Goal: Use online tool/utility: Utilize a website feature to perform a specific function

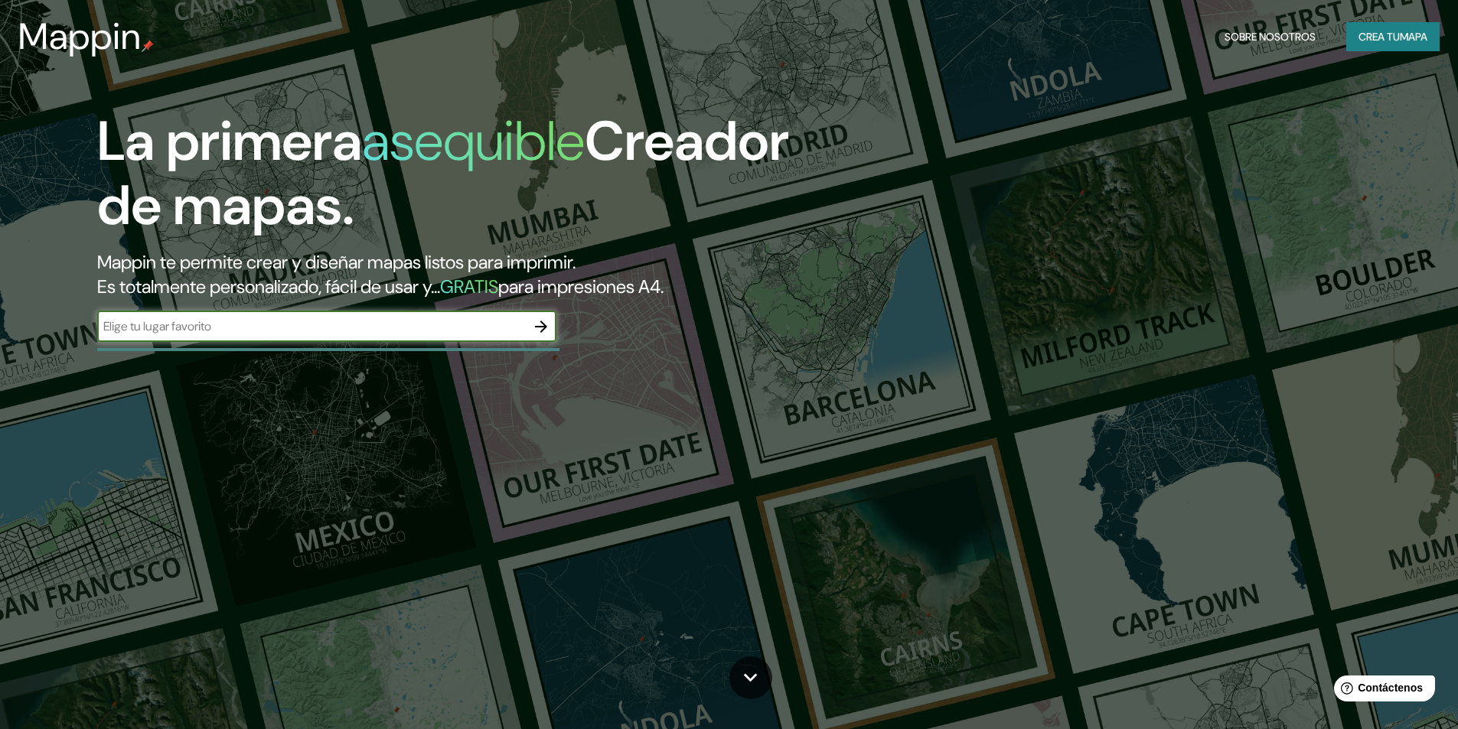
click at [377, 335] on input "text" at bounding box center [311, 327] width 429 height 18
click at [336, 335] on input "text" at bounding box center [311, 327] width 429 height 18
type input "[GEOGRAPHIC_DATA]"
click at [543, 336] on icon "button" at bounding box center [541, 327] width 18 height 18
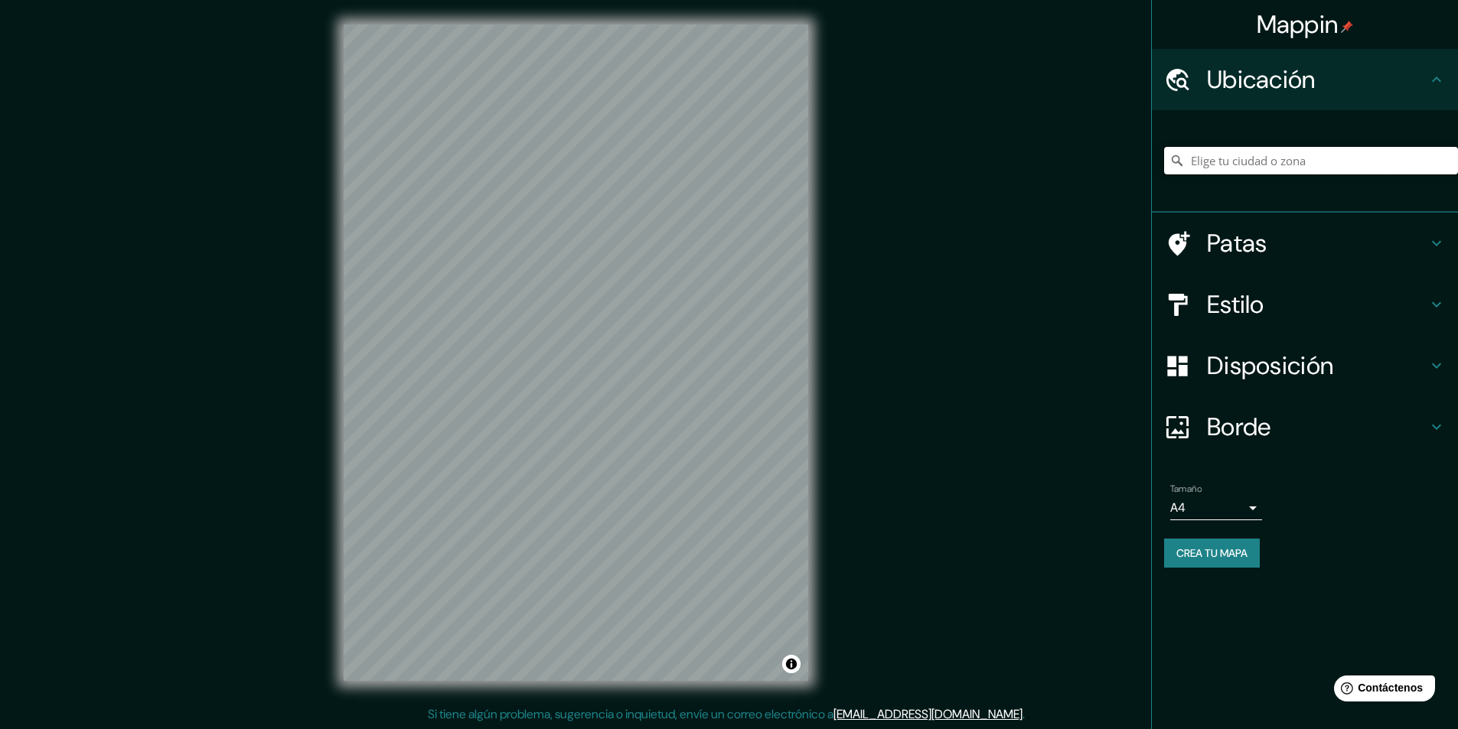
click at [1294, 174] on input "Elige tu ciudad o zona" at bounding box center [1311, 161] width 294 height 28
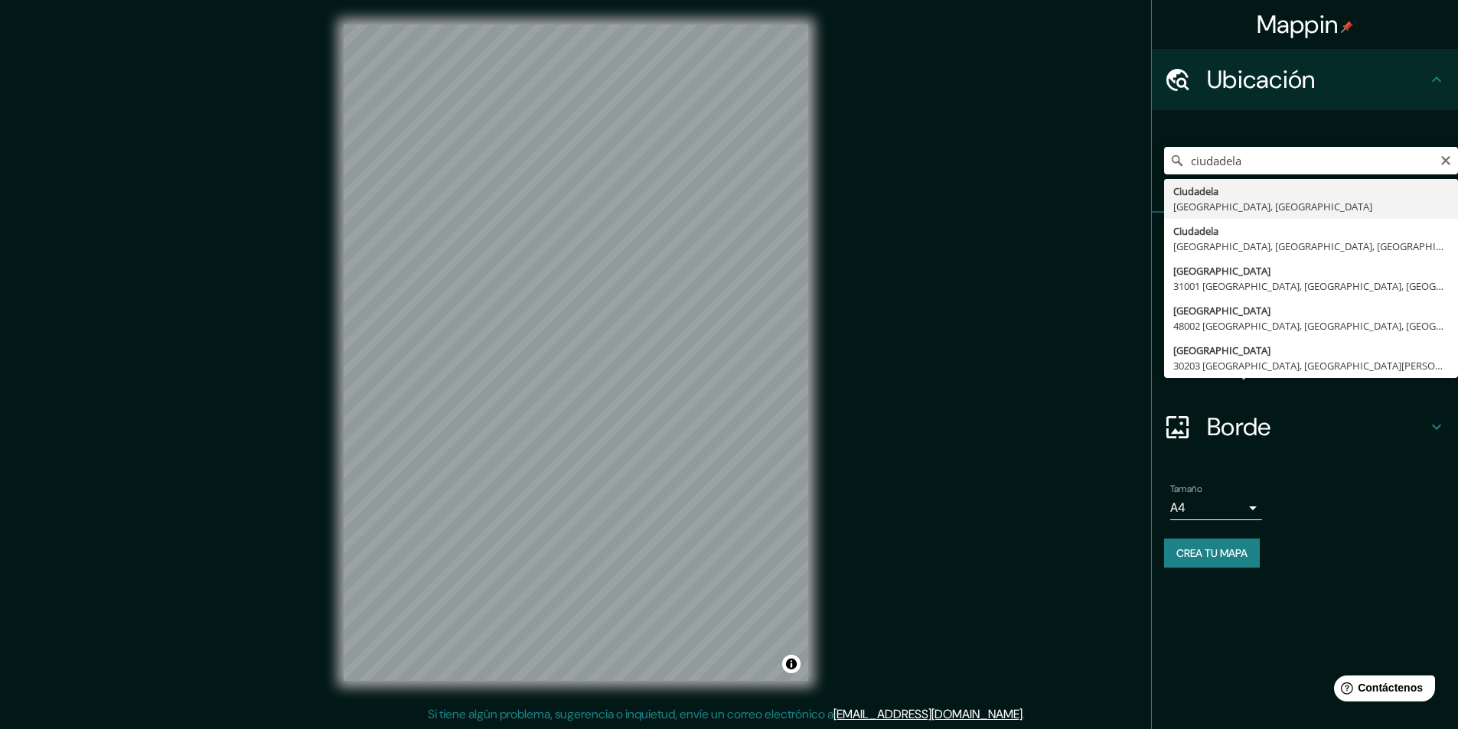
type input "[GEOGRAPHIC_DATA], [GEOGRAPHIC_DATA], [GEOGRAPHIC_DATA]"
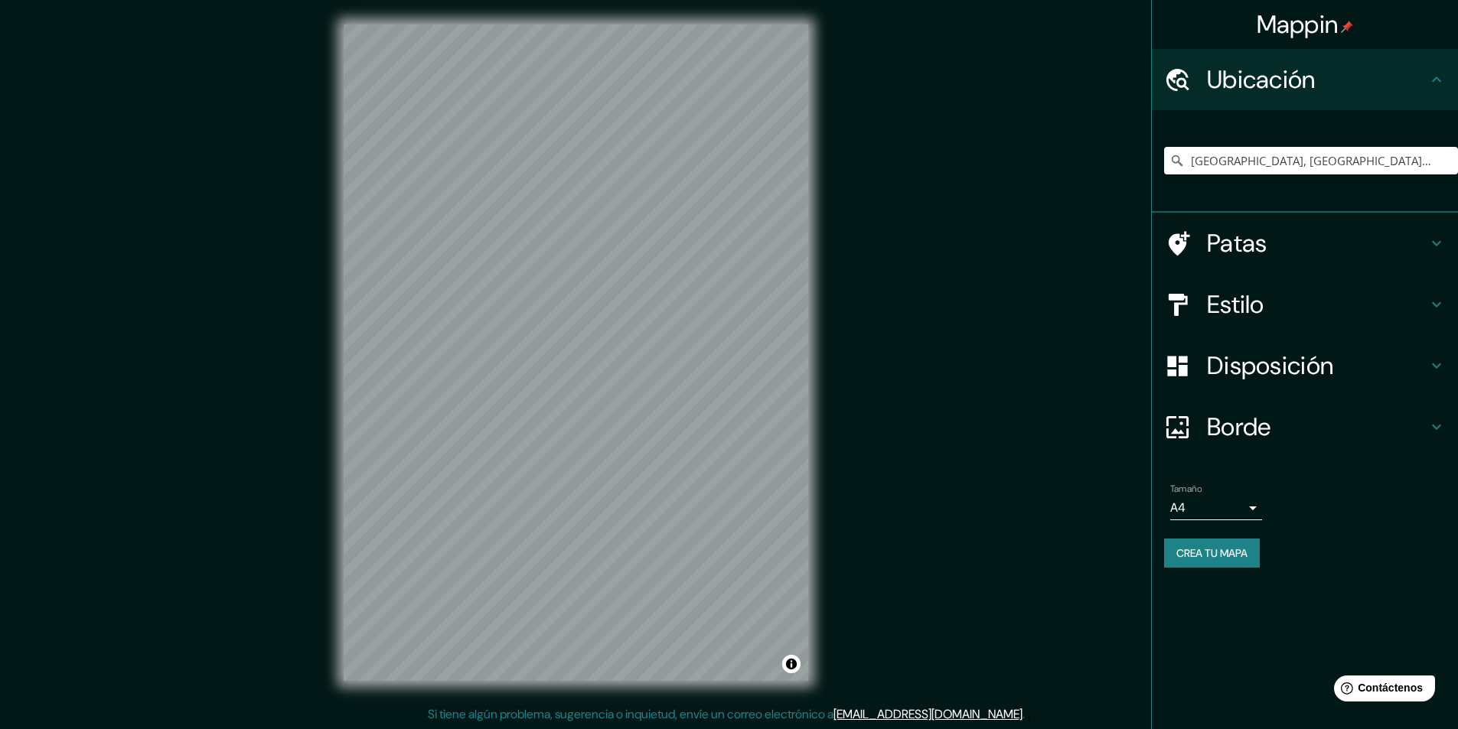
click at [1296, 259] on h4 "Patas" at bounding box center [1317, 243] width 220 height 31
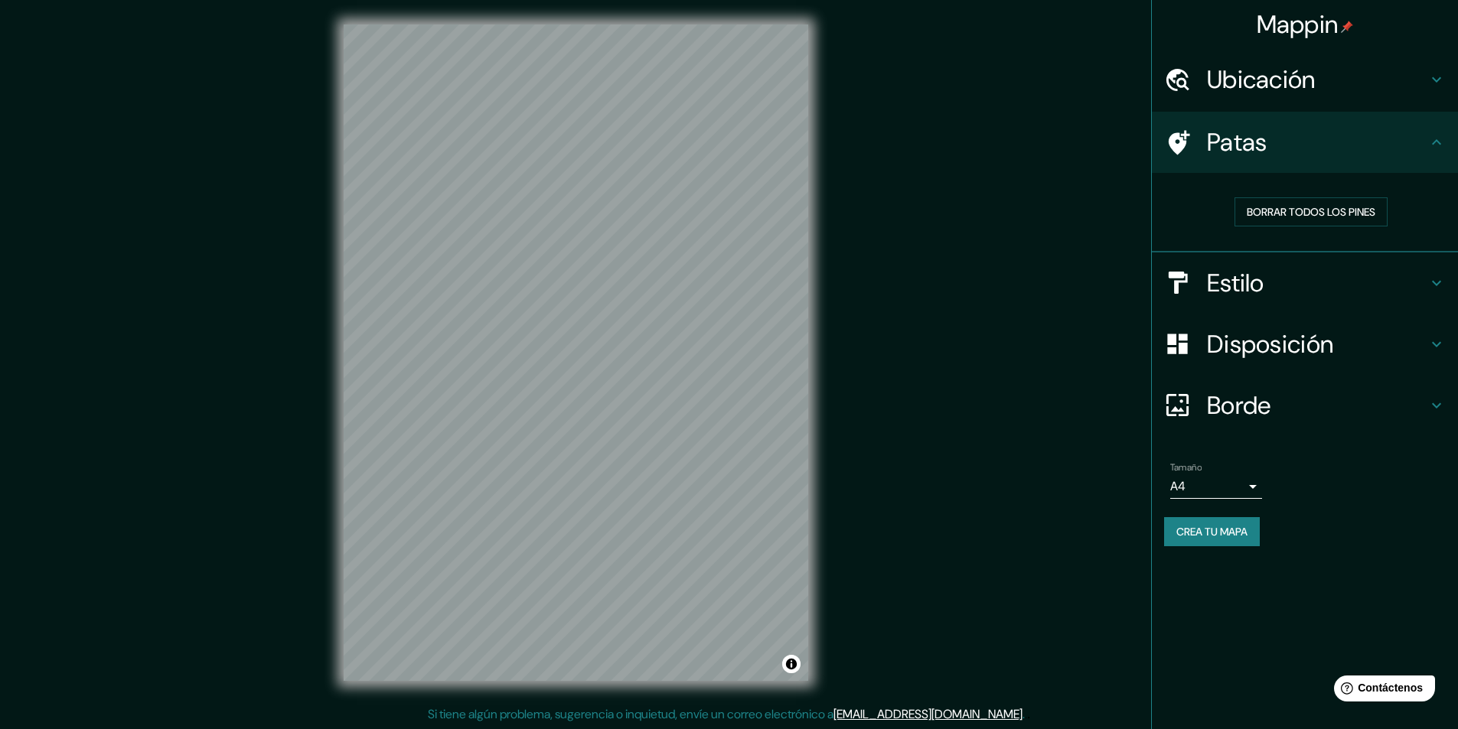
click at [1335, 148] on h4 "Patas" at bounding box center [1317, 142] width 220 height 31
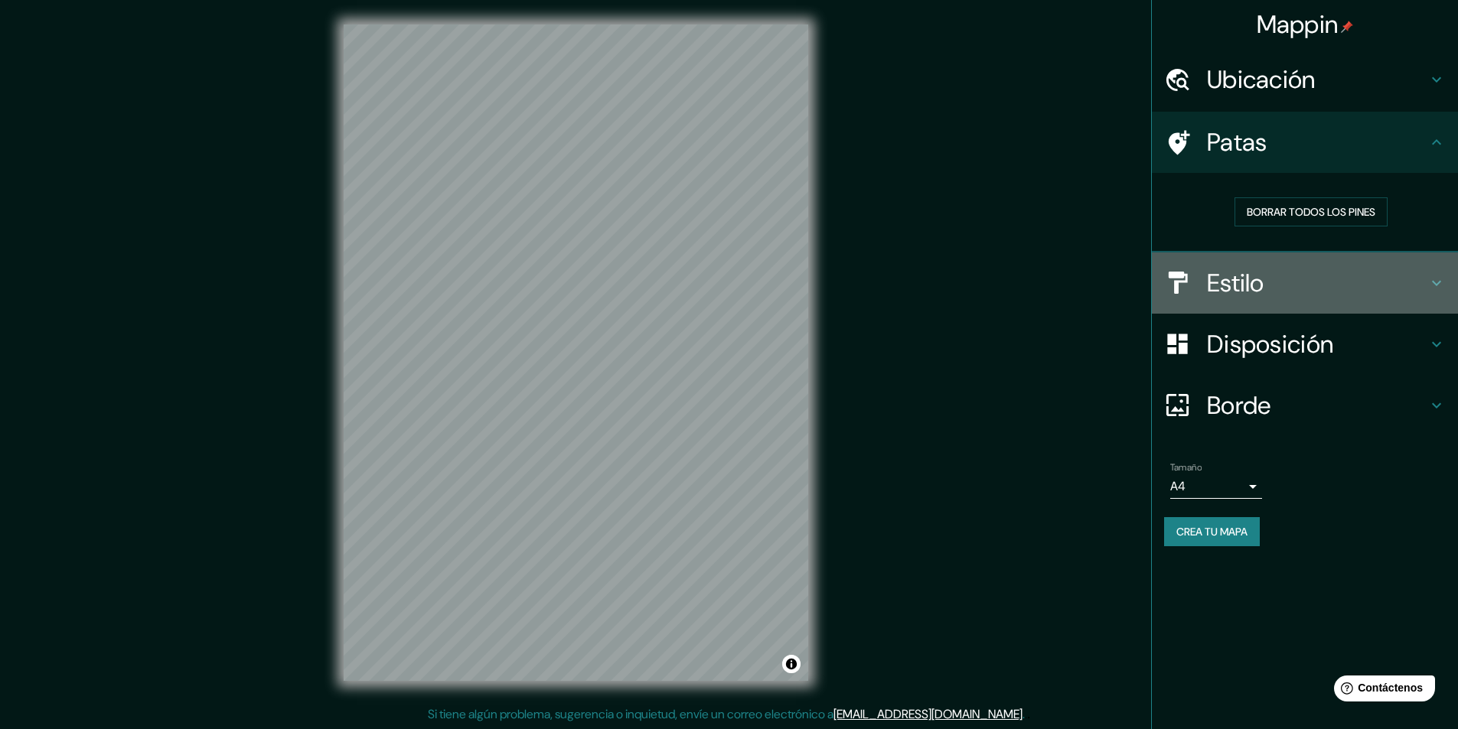
click at [1271, 298] on h4 "Estilo" at bounding box center [1317, 283] width 220 height 31
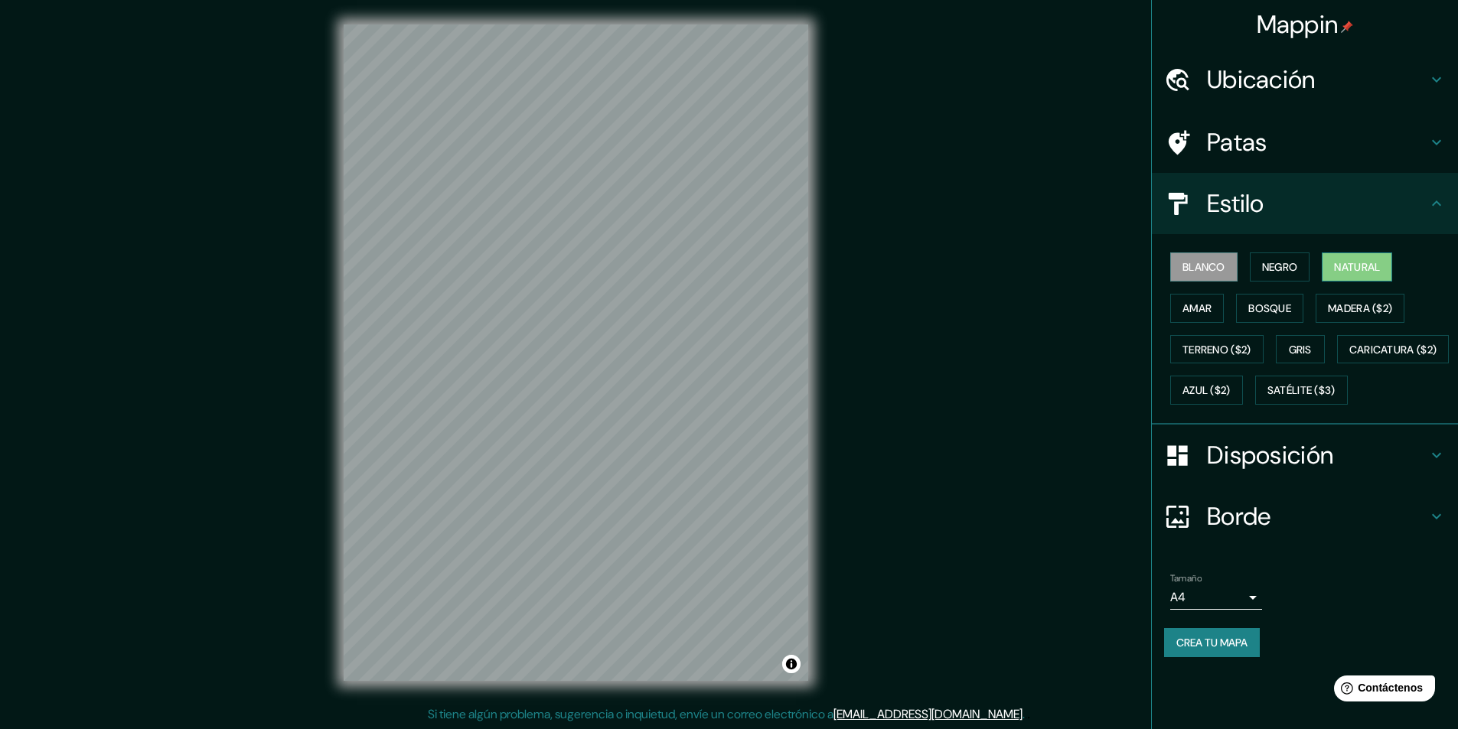
click at [1365, 274] on font "Natural" at bounding box center [1357, 267] width 46 height 14
click at [1198, 318] on font "Amar" at bounding box center [1196, 308] width 29 height 20
click at [1298, 357] on font "Gris" at bounding box center [1300, 350] width 23 height 14
click at [1210, 357] on font "Terreno ($2)" at bounding box center [1216, 350] width 69 height 14
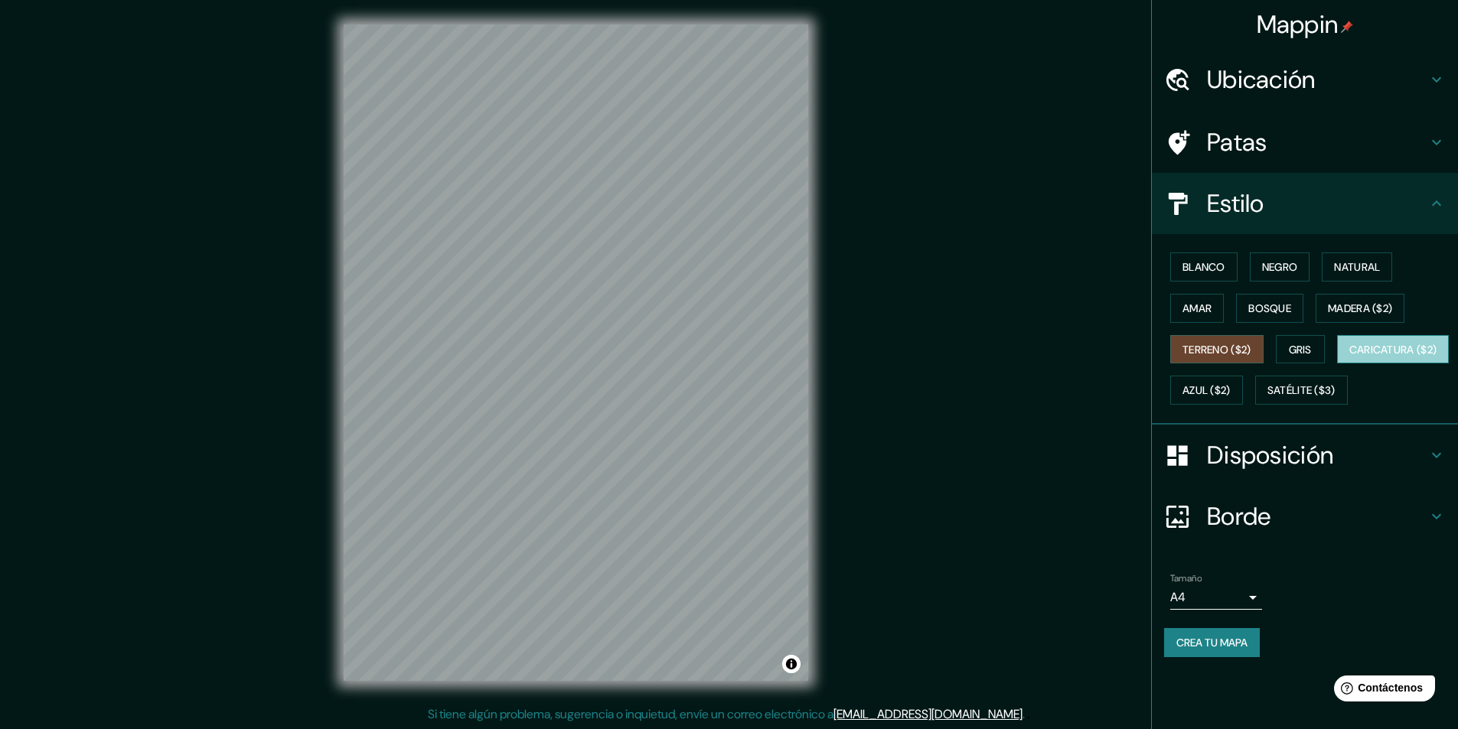
click at [1349, 357] on font "Caricatura ($2)" at bounding box center [1393, 350] width 88 height 14
click at [1267, 398] on font "Satélite ($3)" at bounding box center [1301, 391] width 68 height 14
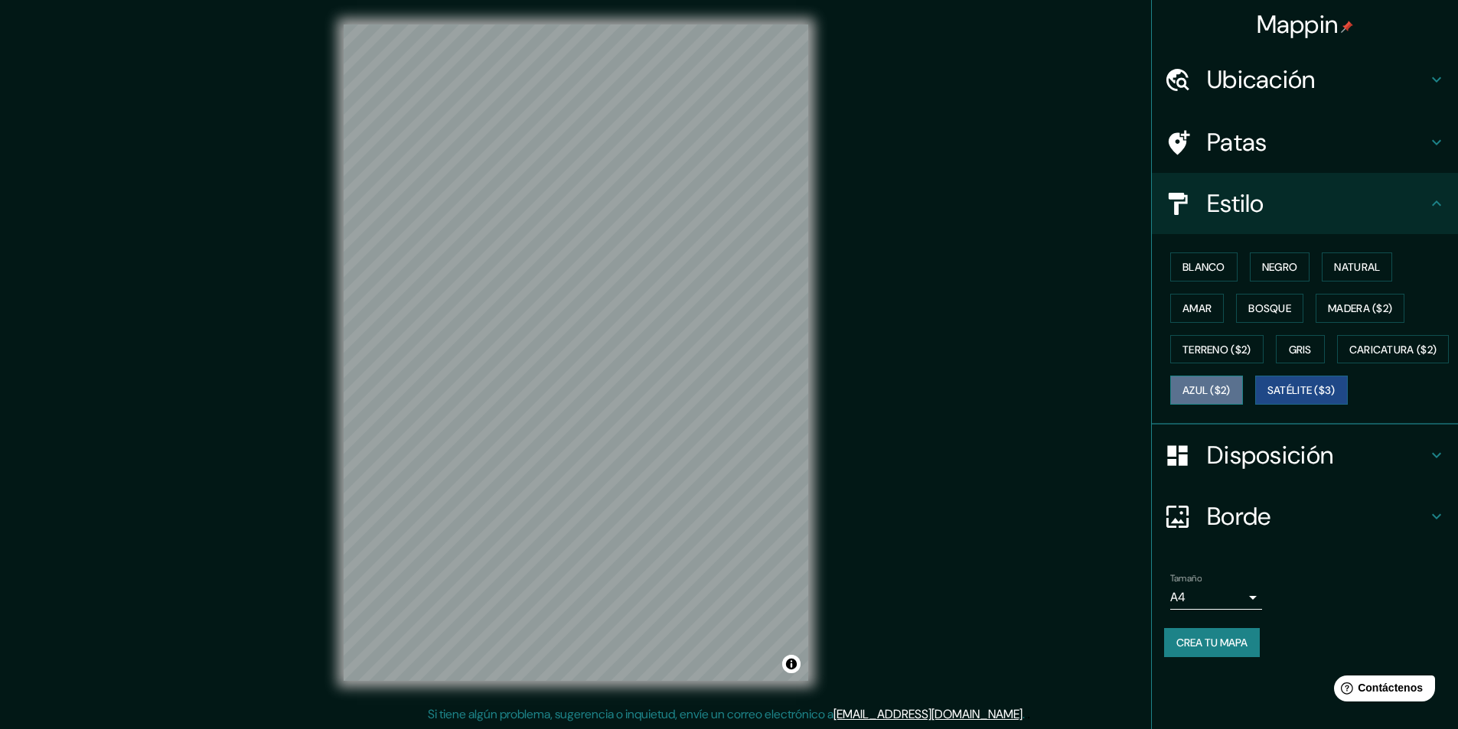
click at [1231, 398] on font "Azul ($2)" at bounding box center [1206, 391] width 48 height 14
click at [1202, 277] on button "Blanco" at bounding box center [1203, 267] width 67 height 29
click at [1277, 471] on font "Disposición" at bounding box center [1270, 455] width 126 height 32
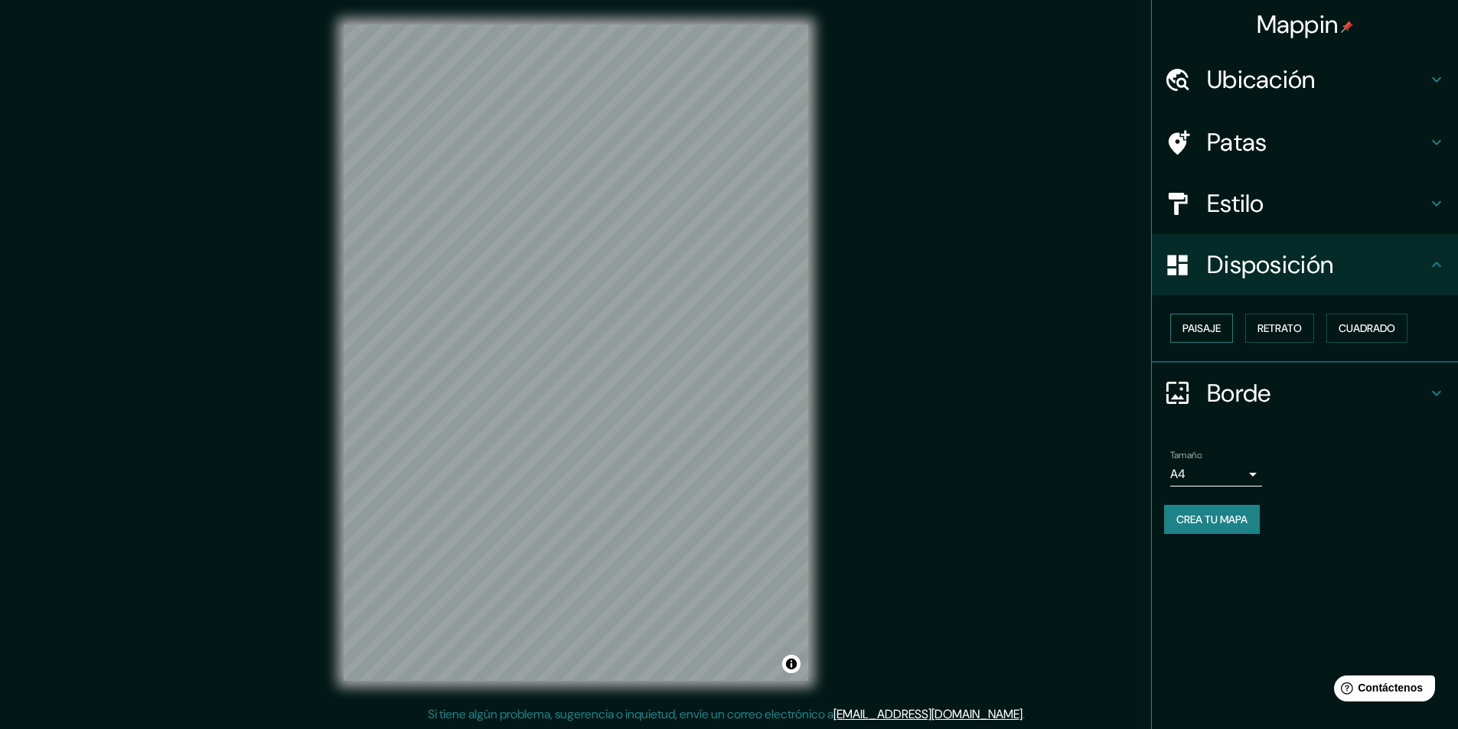
click at [1221, 335] on font "Paisaje" at bounding box center [1201, 328] width 38 height 14
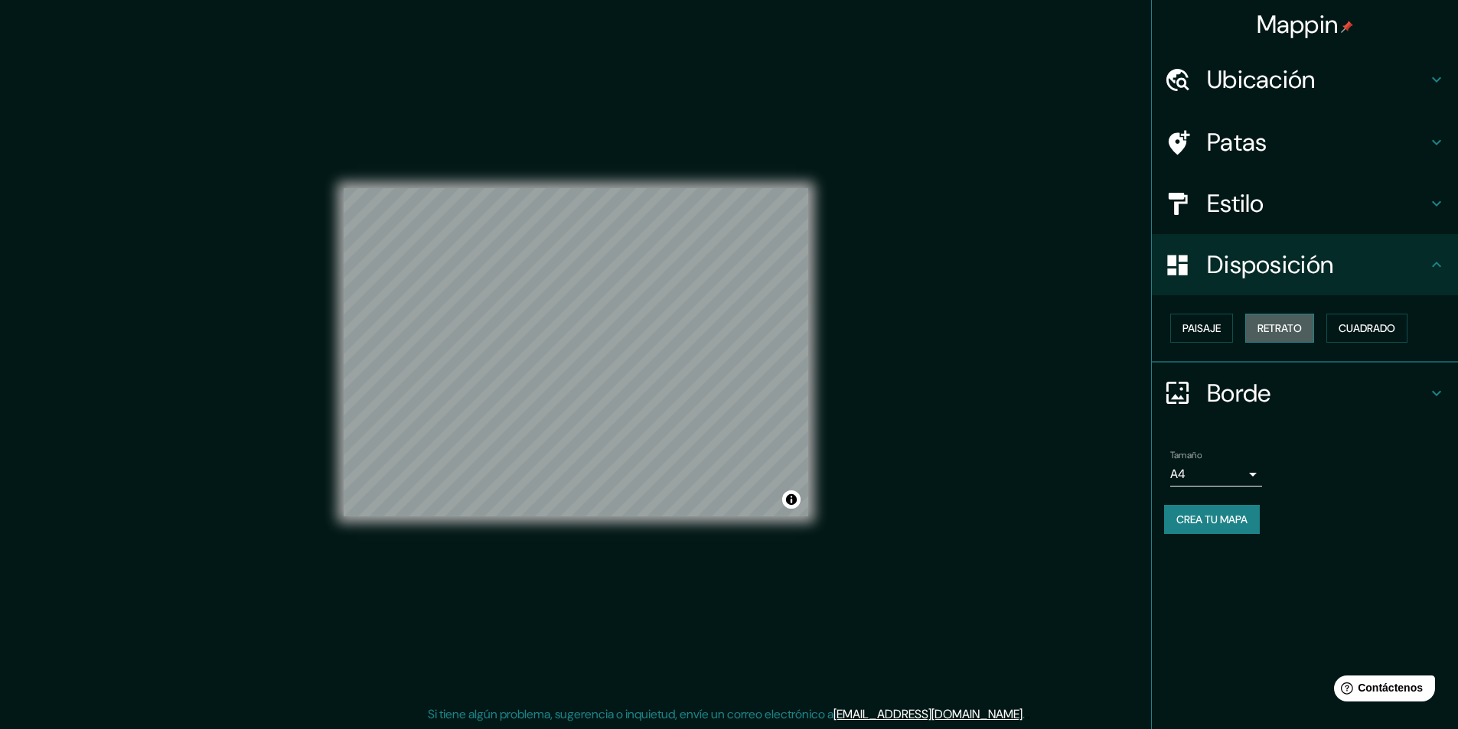
click at [1298, 335] on font "Retrato" at bounding box center [1279, 328] width 44 height 14
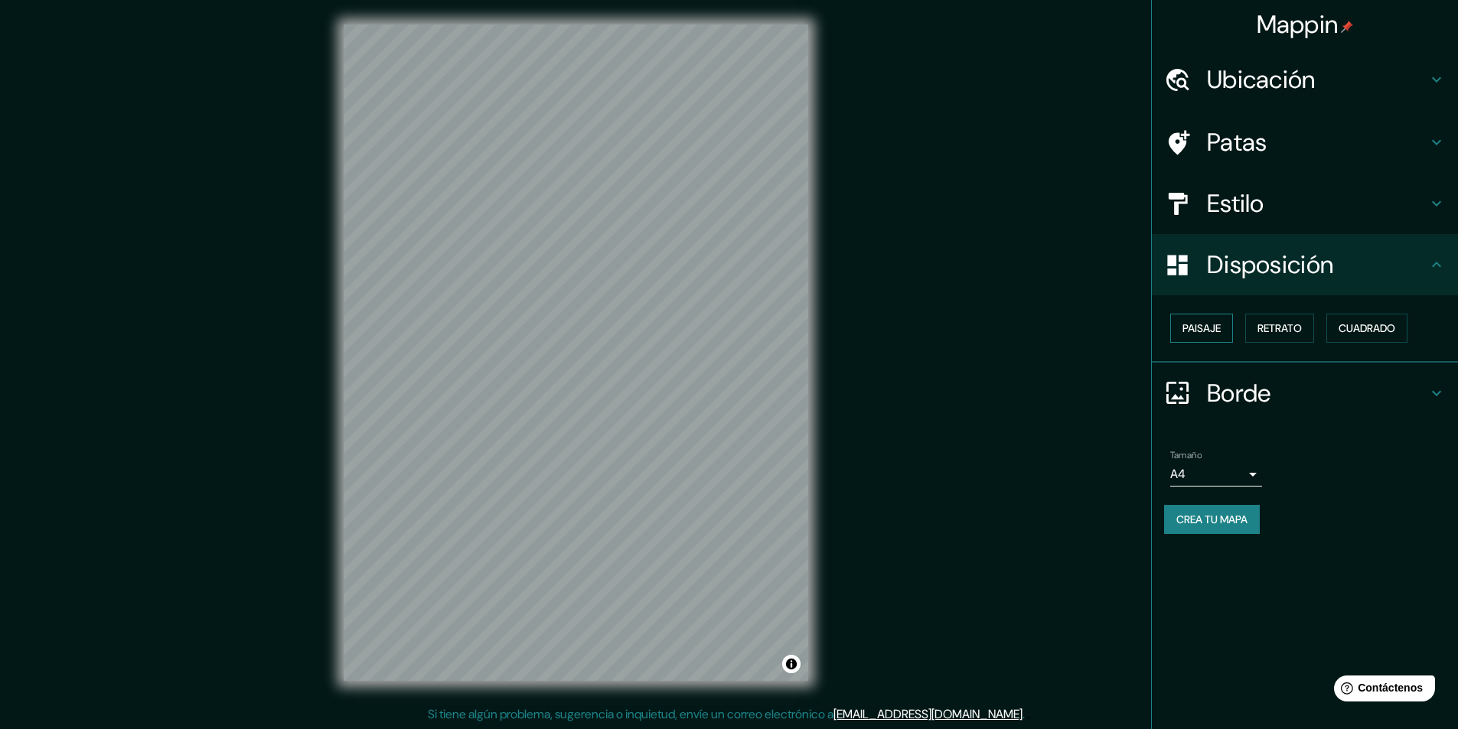
click at [1221, 335] on font "Paisaje" at bounding box center [1201, 328] width 38 height 14
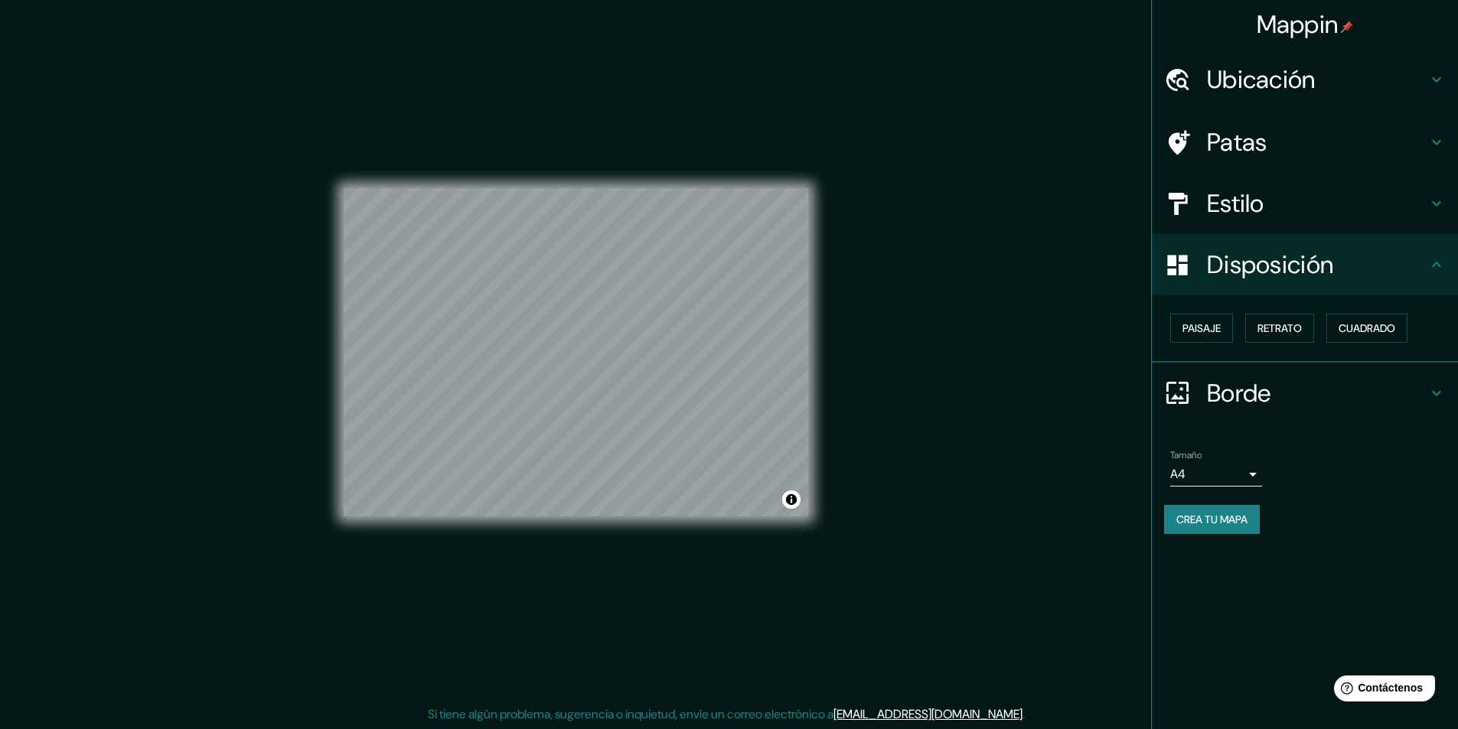
click at [1255, 409] on font "Borde" at bounding box center [1239, 393] width 64 height 32
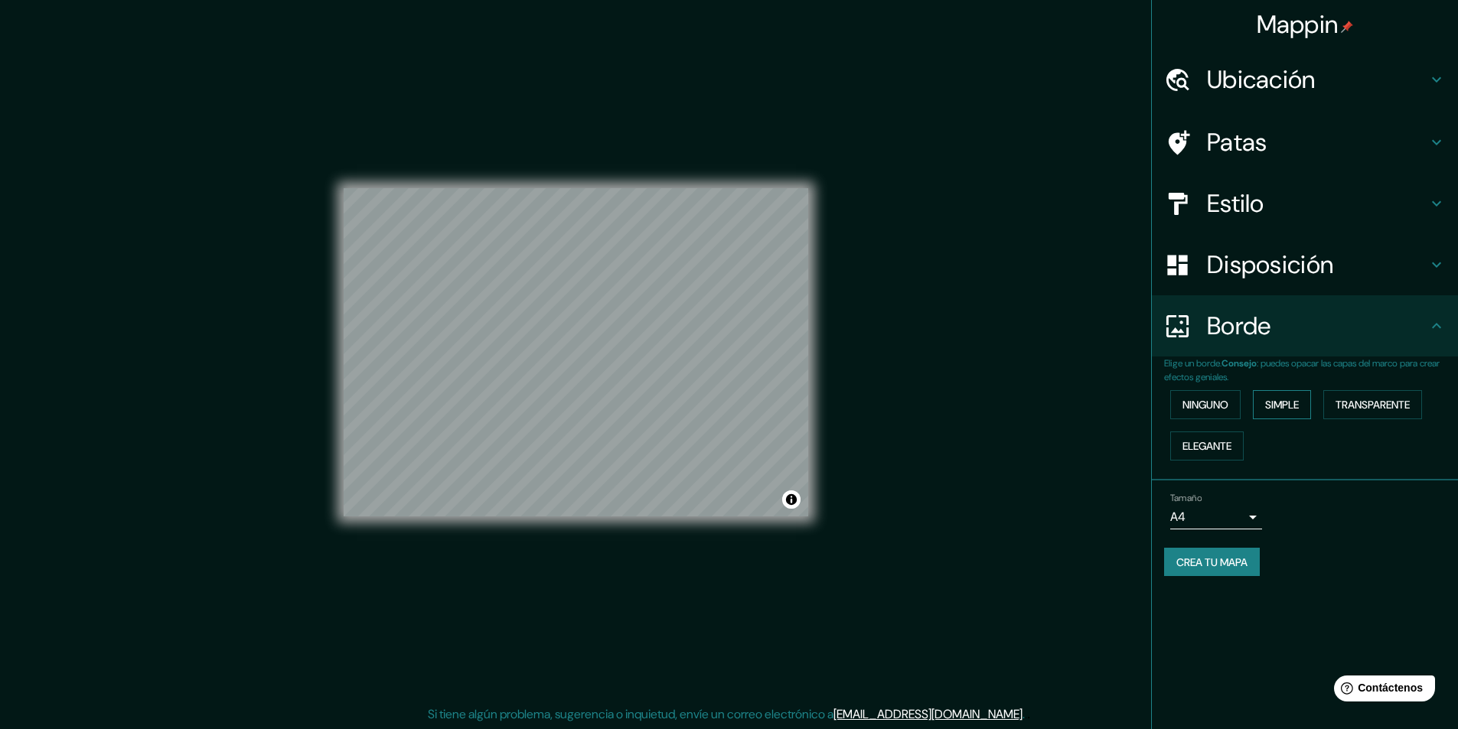
click at [1299, 412] on font "Simple" at bounding box center [1282, 405] width 34 height 14
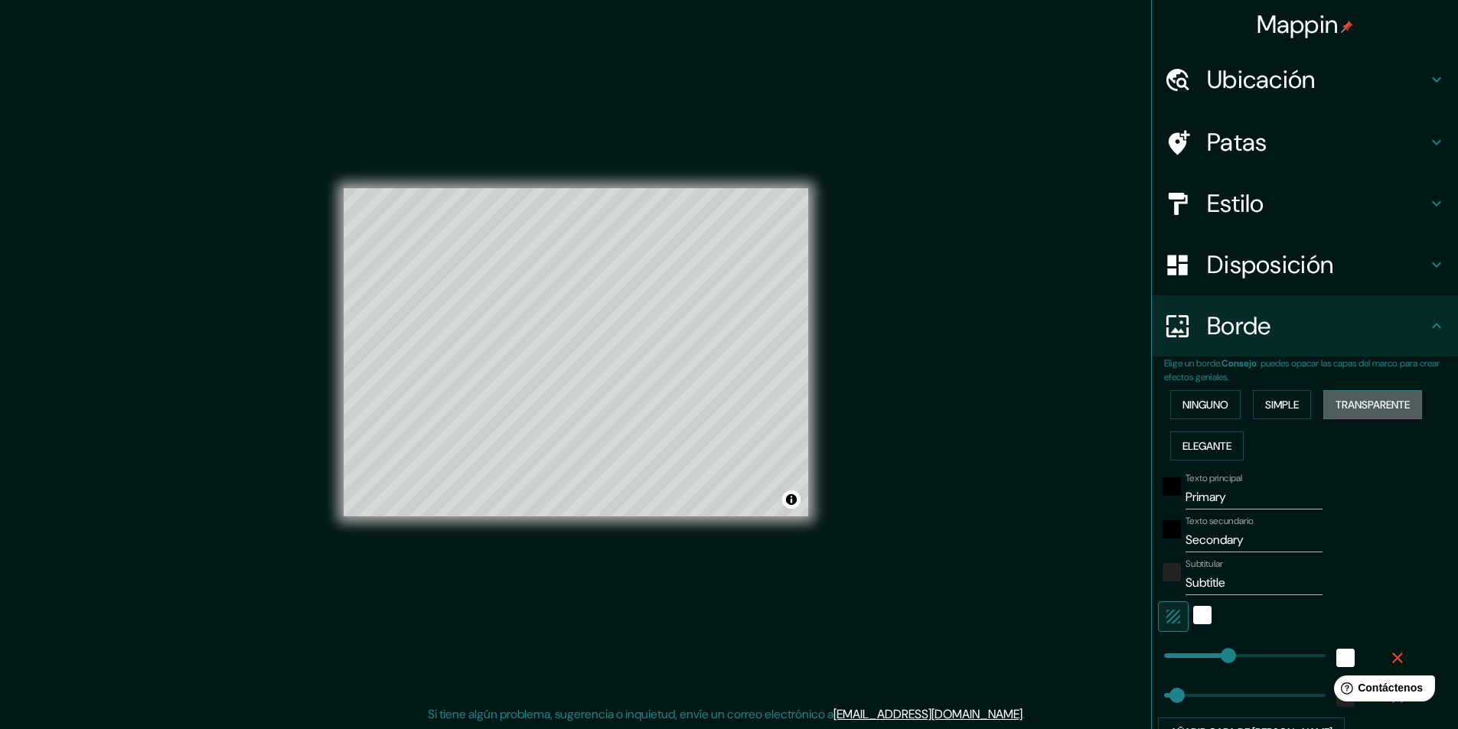
click at [1335, 415] on font "Transparente" at bounding box center [1372, 405] width 74 height 20
click at [1231, 453] on font "Elegante" at bounding box center [1206, 446] width 49 height 14
click at [1172, 419] on button "Ninguno" at bounding box center [1205, 404] width 70 height 29
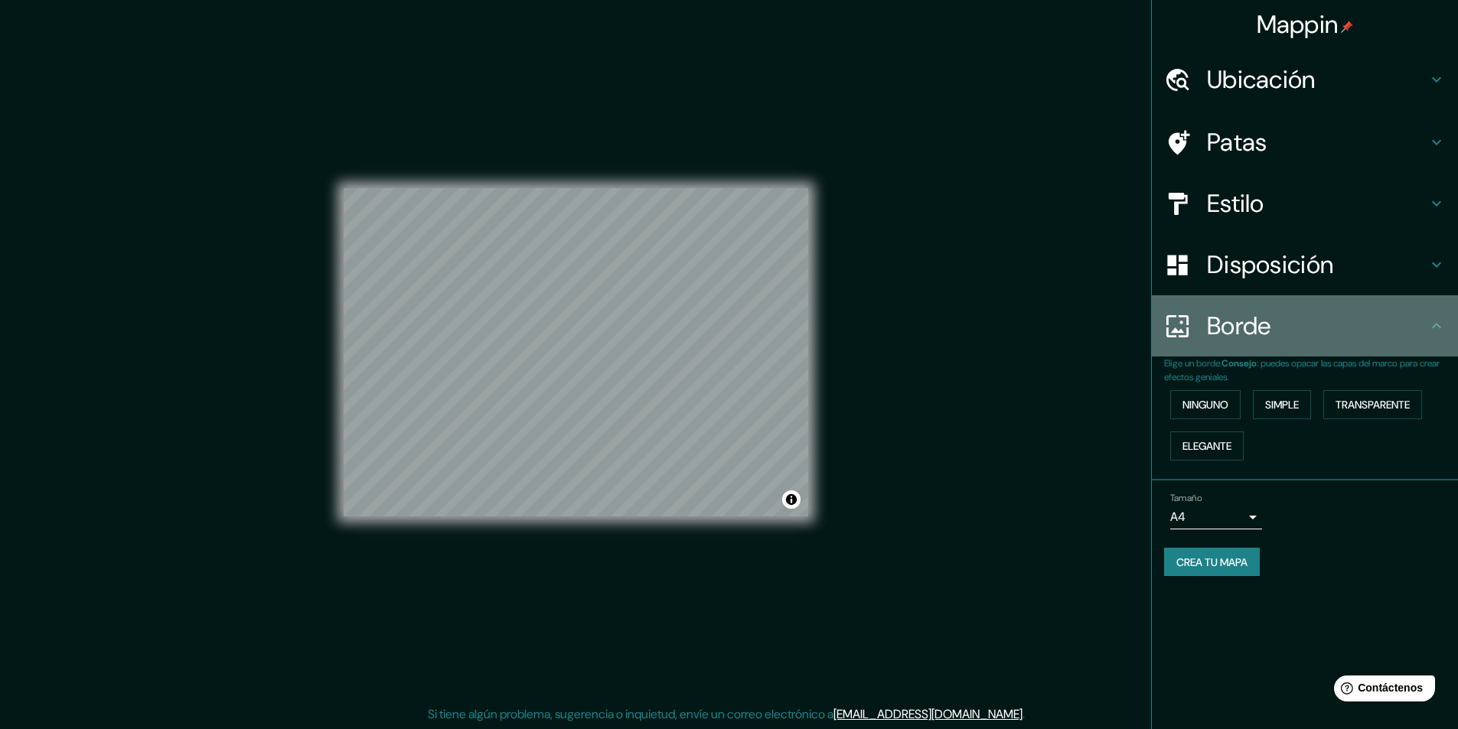
click at [1220, 357] on div "Borde" at bounding box center [1305, 325] width 306 height 61
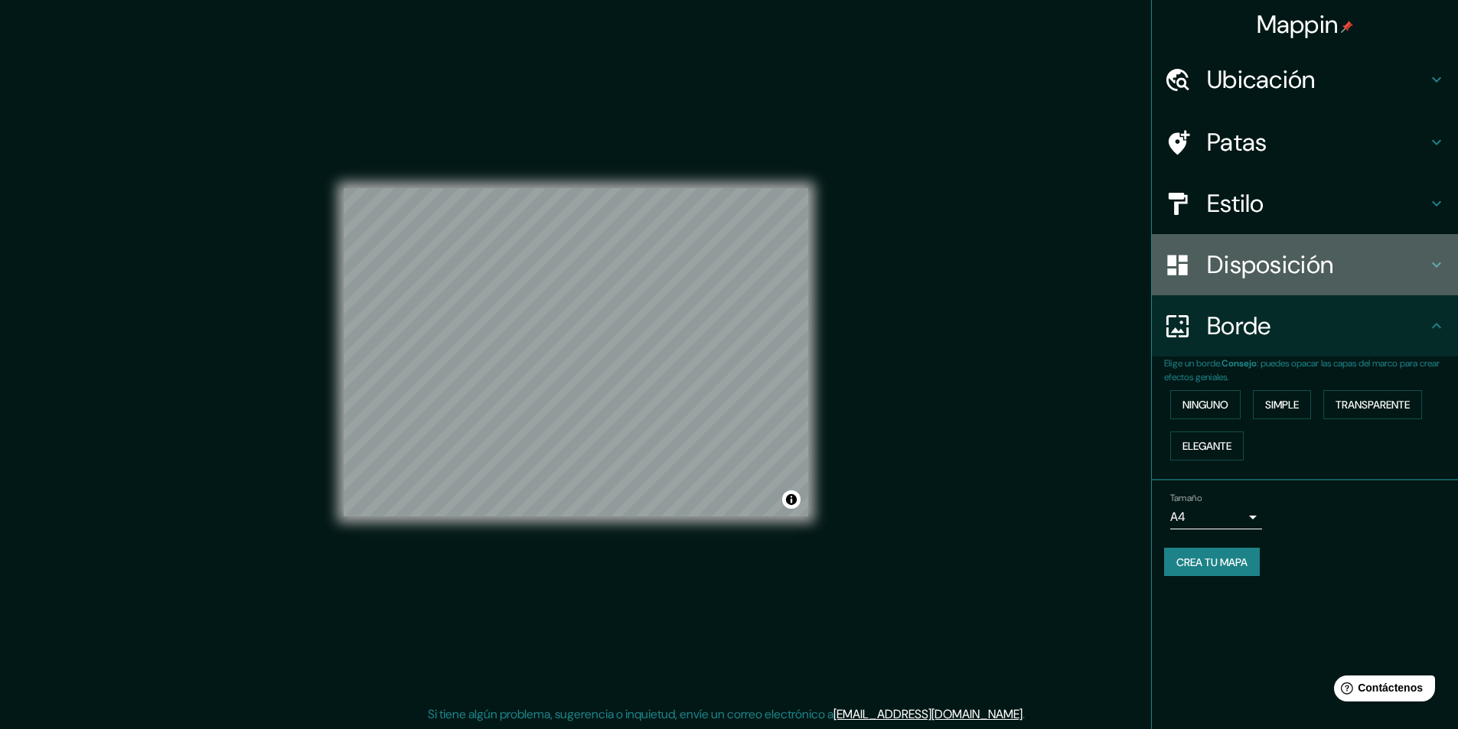
click at [1247, 281] on font "Disposición" at bounding box center [1270, 265] width 126 height 32
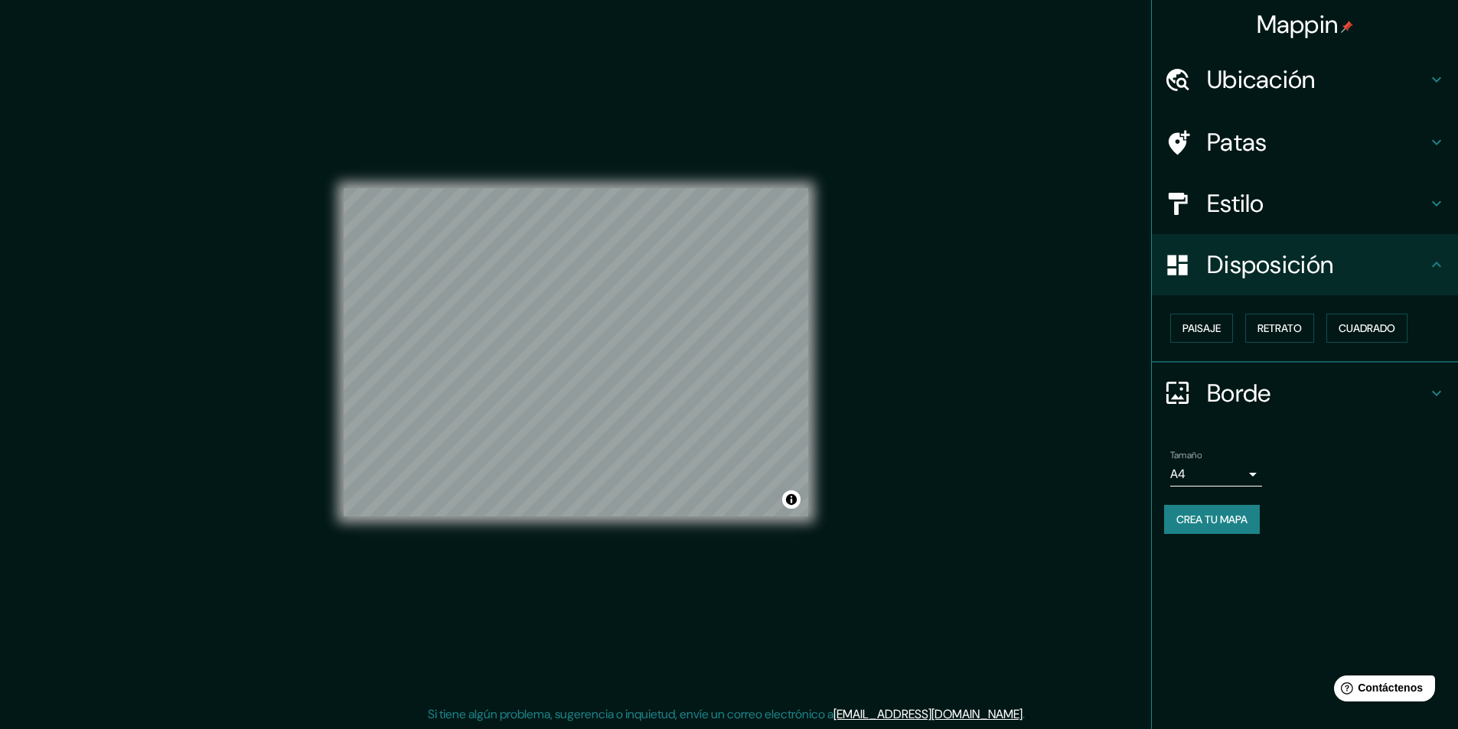
click at [1237, 214] on font "Estilo" at bounding box center [1235, 204] width 57 height 32
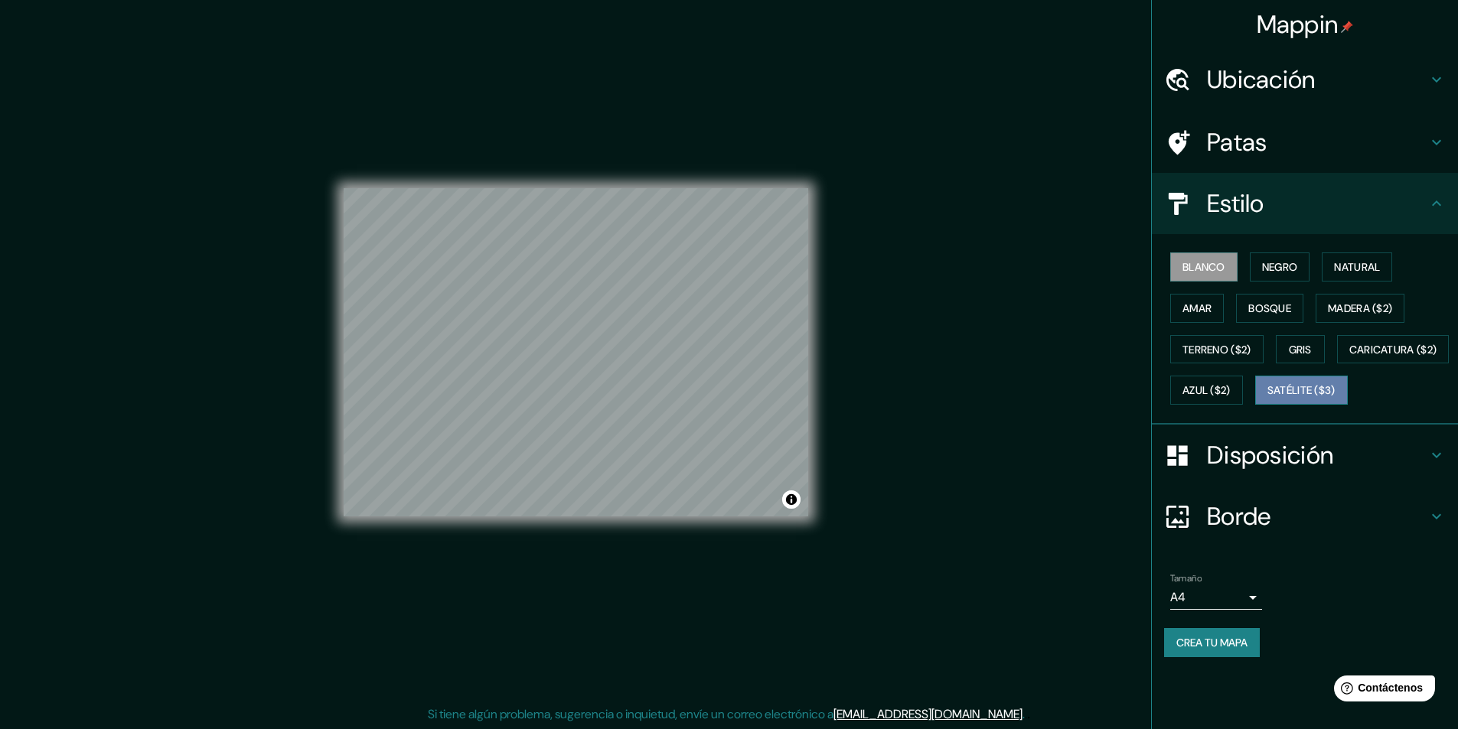
click at [1267, 398] on font "Satélite ($3)" at bounding box center [1301, 391] width 68 height 14
click at [1316, 173] on div "Patas" at bounding box center [1305, 142] width 306 height 61
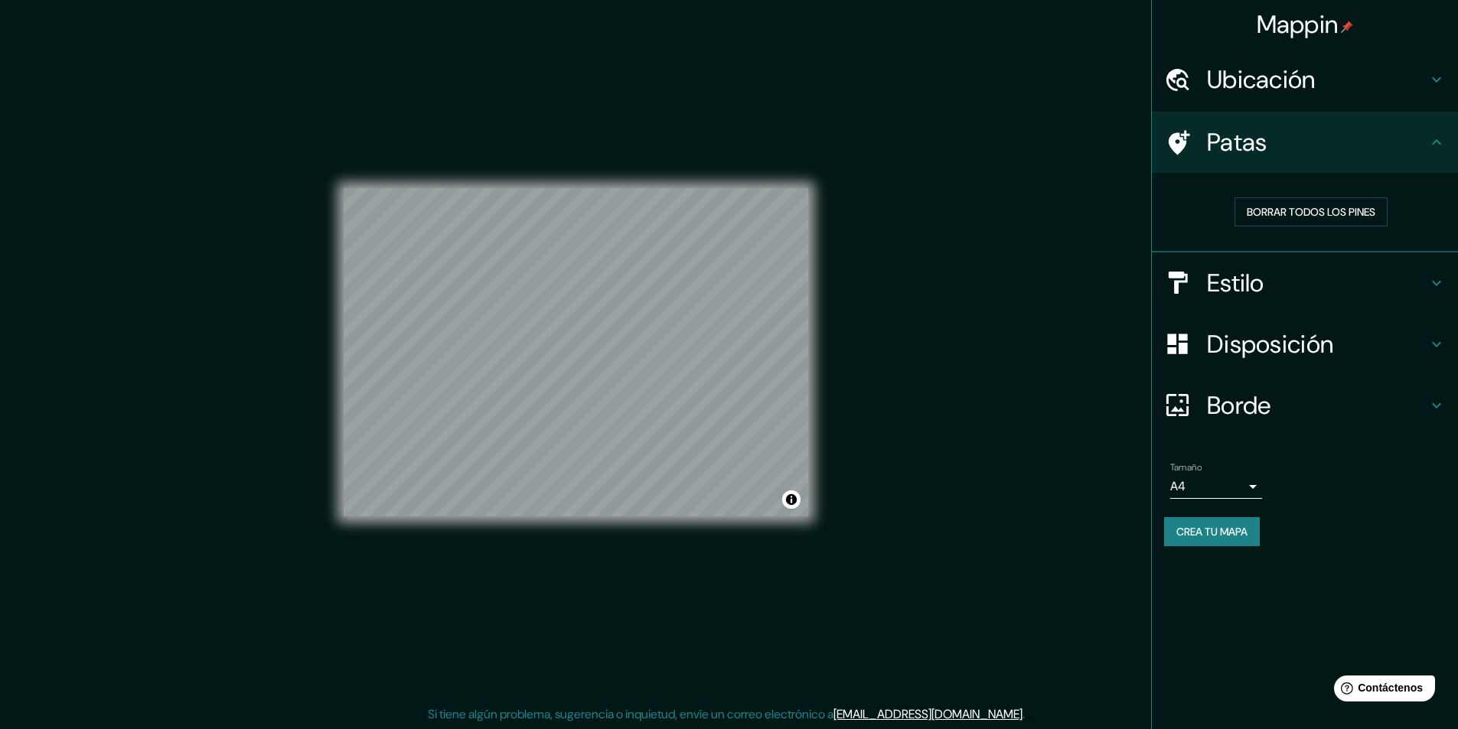
click at [1297, 103] on div "Ubicación" at bounding box center [1305, 79] width 306 height 61
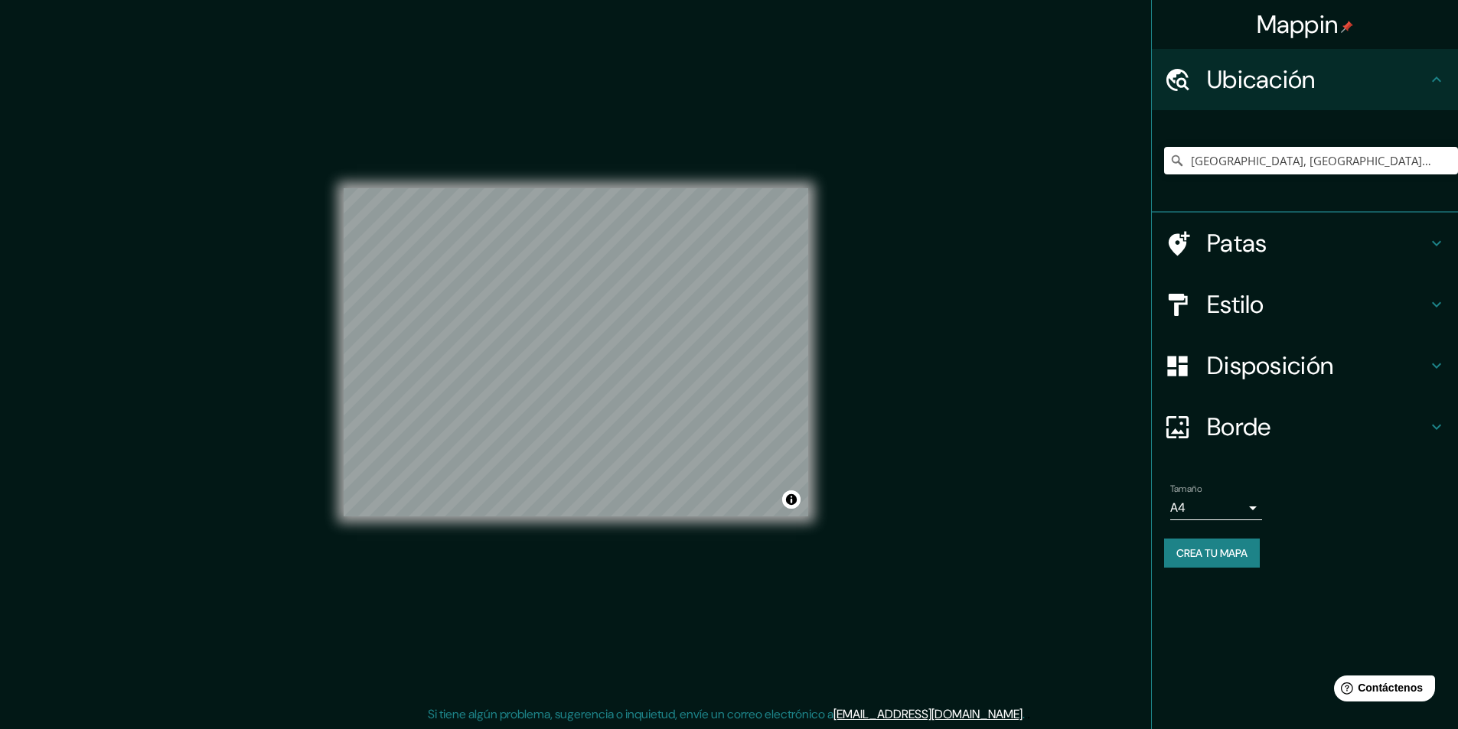
click at [1284, 65] on font "Ubicación" at bounding box center [1261, 80] width 109 height 32
click at [1295, 243] on h4 "Patas" at bounding box center [1317, 243] width 220 height 31
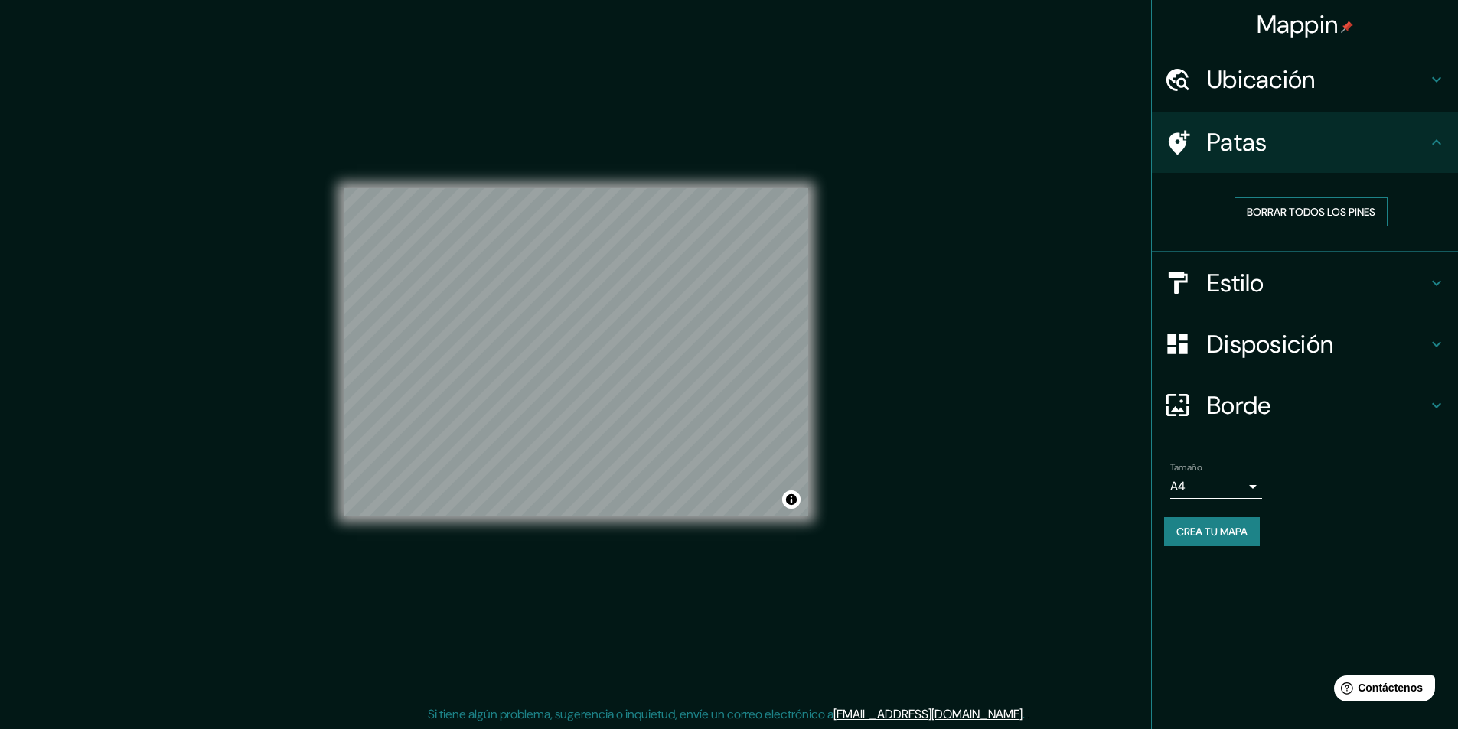
click at [1309, 219] on font "Borrar todos los pines" at bounding box center [1311, 212] width 129 height 14
click at [1244, 530] on body "Mappin Ubicación Ciudadela, [GEOGRAPHIC_DATA], [GEOGRAPHIC_DATA] Patas Borrar t…" at bounding box center [729, 363] width 1458 height 729
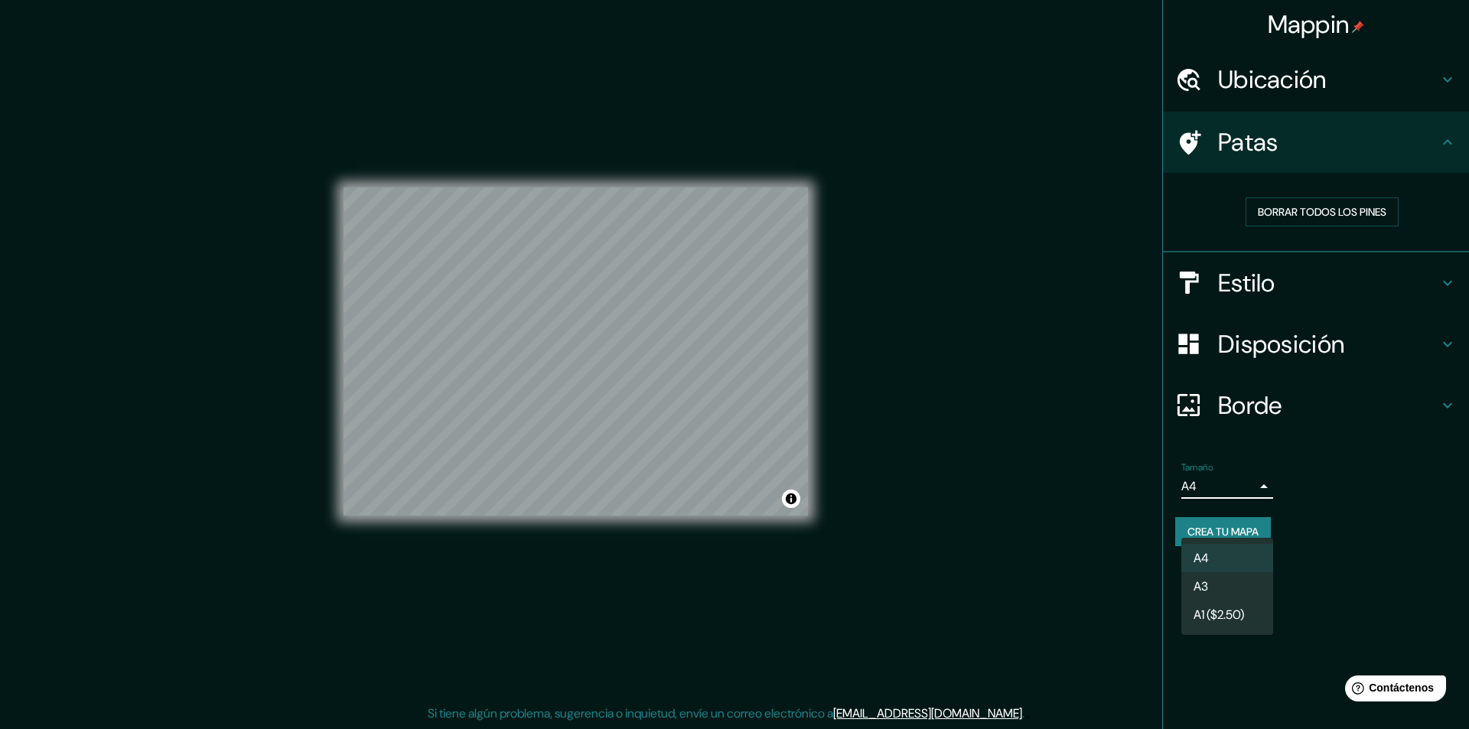
click at [1110, 510] on div at bounding box center [734, 364] width 1469 height 729
